Goal: Information Seeking & Learning: Check status

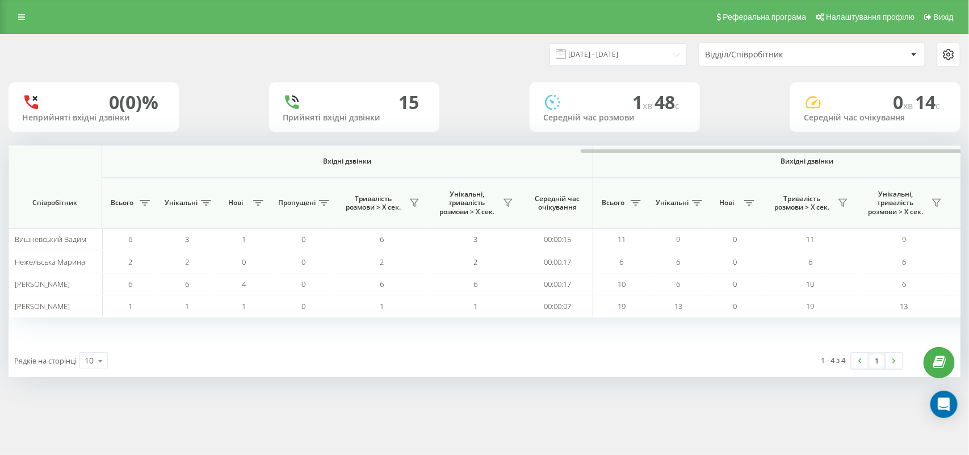
scroll to position [0, 358]
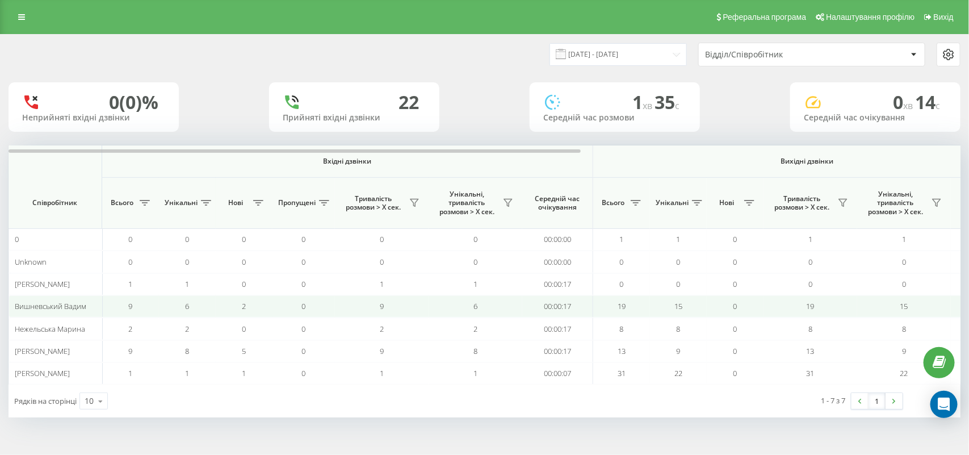
click at [443, 311] on td "6" at bounding box center [476, 306] width 94 height 22
click at [520, 307] on td "6" at bounding box center [476, 306] width 94 height 22
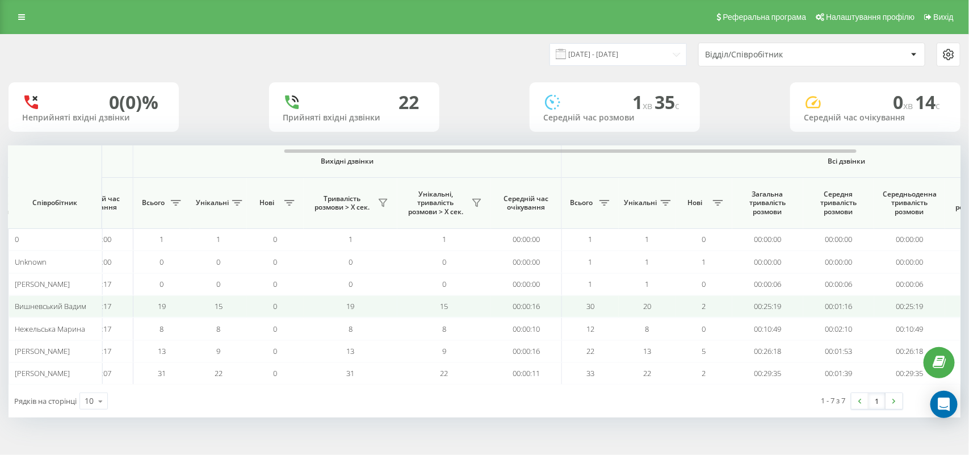
scroll to position [0, 477]
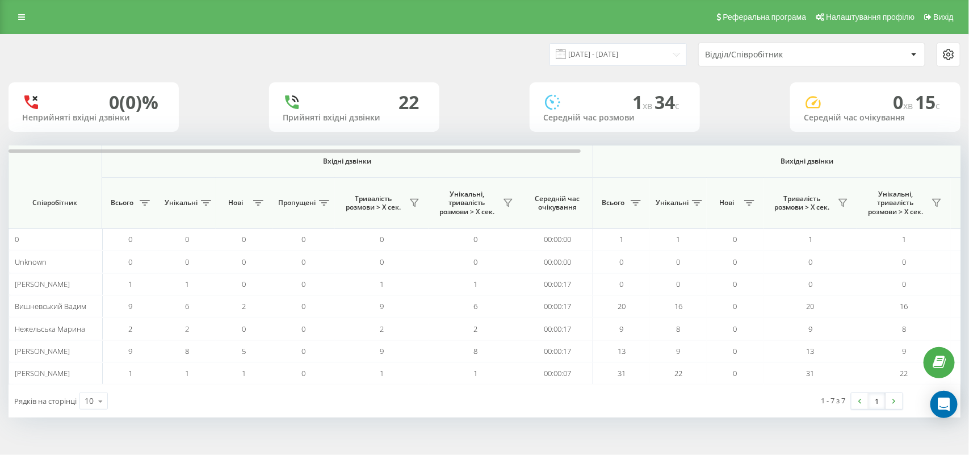
click at [365, 308] on td "9" at bounding box center [382, 306] width 94 height 22
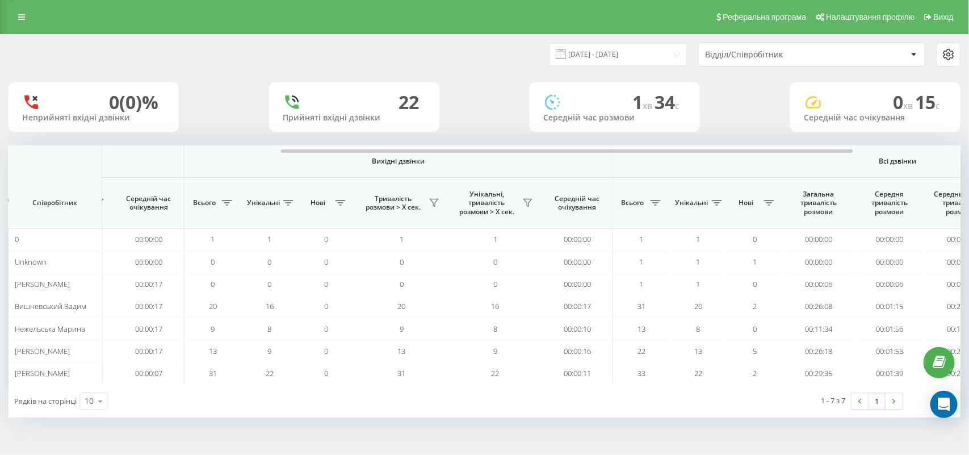
scroll to position [0, 426]
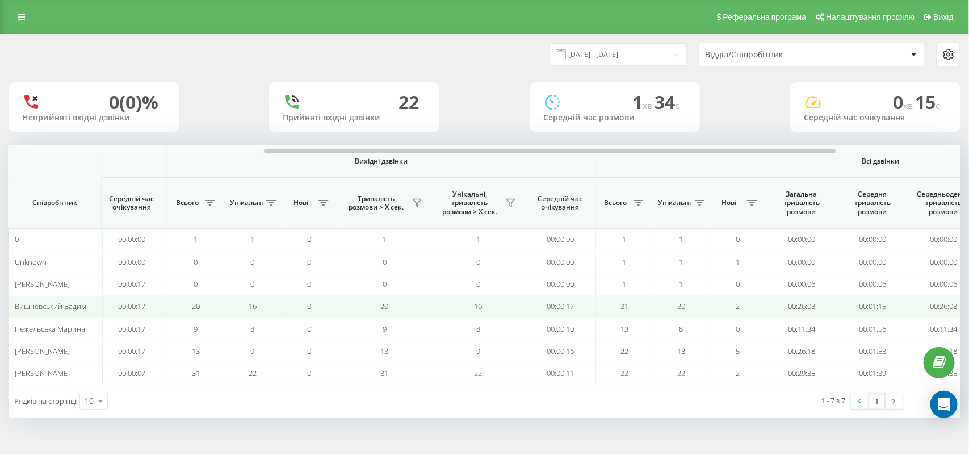
click at [270, 301] on td "16" at bounding box center [252, 306] width 57 height 22
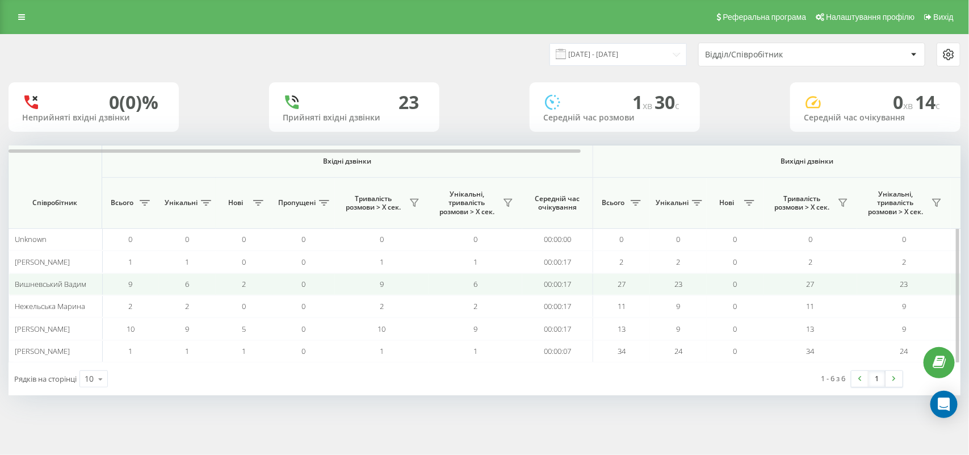
click at [169, 284] on td "6" at bounding box center [187, 284] width 57 height 22
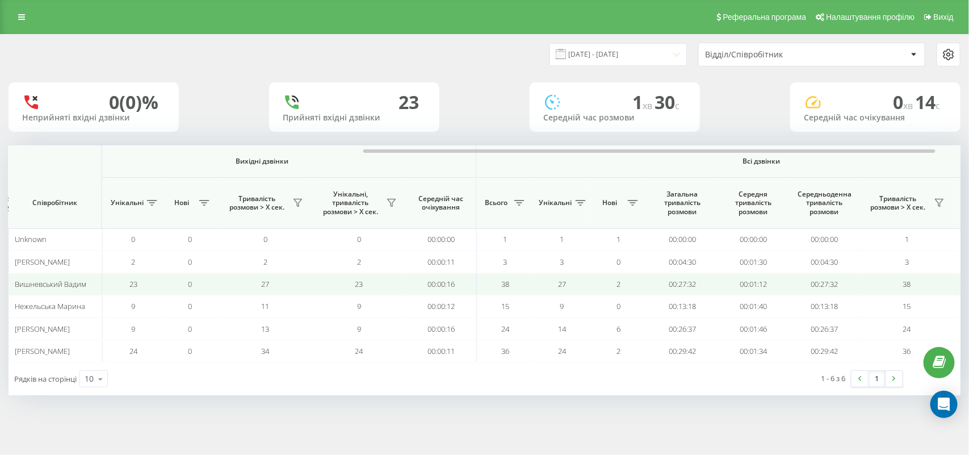
scroll to position [0, 562]
